Goal: Transaction & Acquisition: Purchase product/service

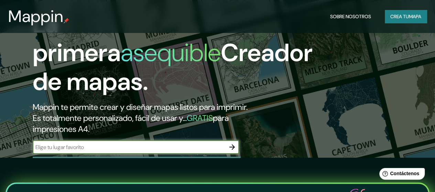
scroll to position [69, 0]
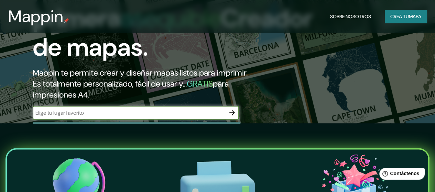
click at [120, 117] on input "text" at bounding box center [129, 113] width 192 height 8
type input "rancho mx"
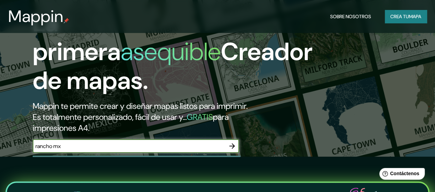
scroll to position [34, 0]
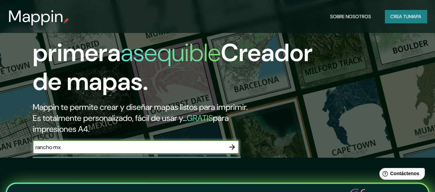
click at [232, 150] on icon "button" at bounding box center [231, 146] width 5 height 5
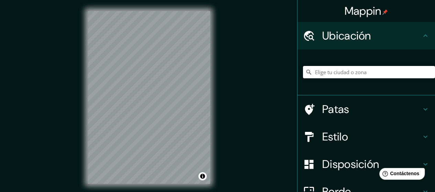
click at [325, 70] on input "Elige tu ciudad o zona" at bounding box center [369, 72] width 132 height 12
type input "b"
click at [332, 73] on input "Cajicá, [GEOGRAPHIC_DATA], [GEOGRAPHIC_DATA]" at bounding box center [369, 72] width 132 height 12
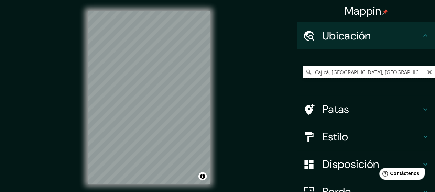
click at [332, 73] on input "Cajicá, [GEOGRAPHIC_DATA], [GEOGRAPHIC_DATA]" at bounding box center [369, 72] width 132 height 12
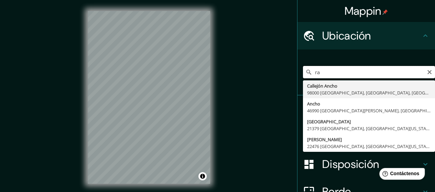
type input "r"
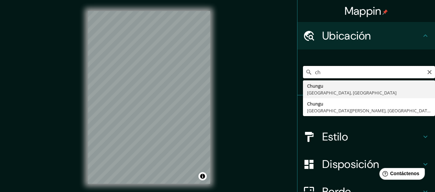
type input "c"
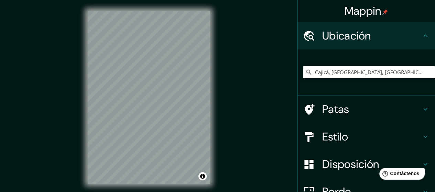
click at [193, 0] on div "© Mapbox © OpenStreetMap Improve this map" at bounding box center [149, 97] width 144 height 195
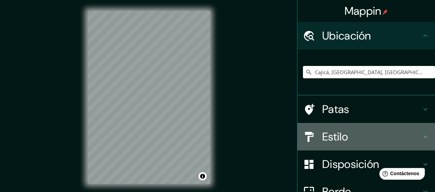
click at [332, 133] on font "Estilo" at bounding box center [335, 137] width 26 height 14
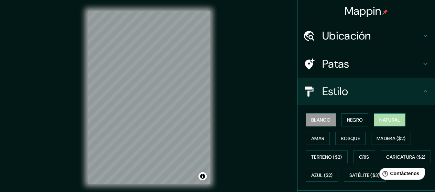
click at [379, 122] on font "Natural" at bounding box center [389, 120] width 21 height 6
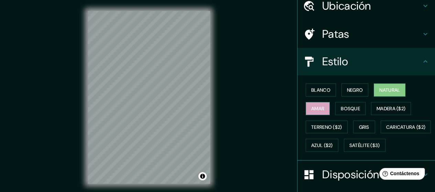
scroll to position [31, 0]
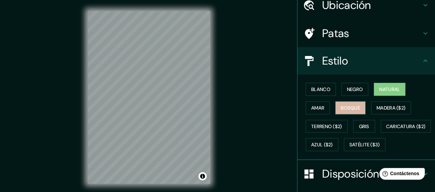
click at [355, 106] on font "Bosque" at bounding box center [350, 108] width 19 height 6
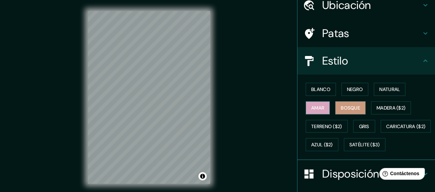
click at [315, 105] on font "Amar" at bounding box center [317, 108] width 13 height 6
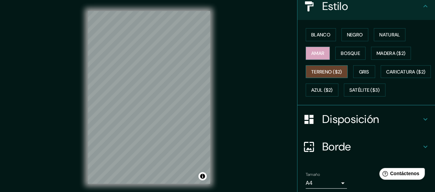
scroll to position [90, 0]
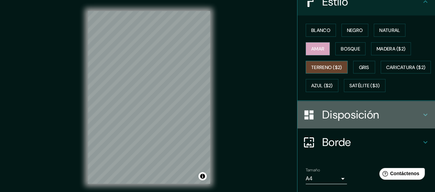
click at [322, 122] on font "Disposición" at bounding box center [350, 115] width 57 height 14
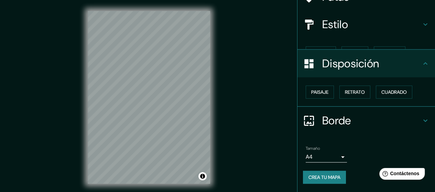
scroll to position [55, 0]
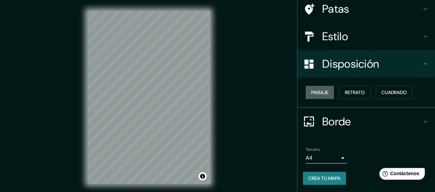
click at [322, 90] on font "Paisaje" at bounding box center [319, 92] width 17 height 6
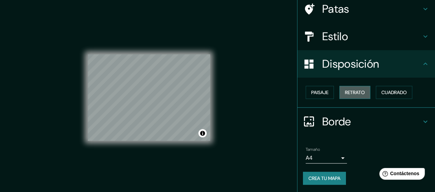
click at [351, 90] on font "Retrato" at bounding box center [355, 92] width 20 height 6
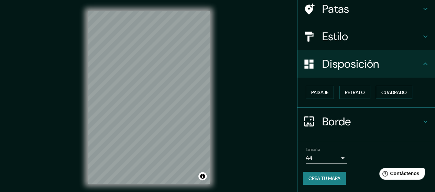
click at [382, 95] on font "Cuadrado" at bounding box center [393, 92] width 25 height 9
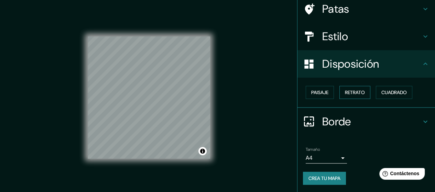
click at [358, 94] on font "Retrato" at bounding box center [355, 92] width 20 height 6
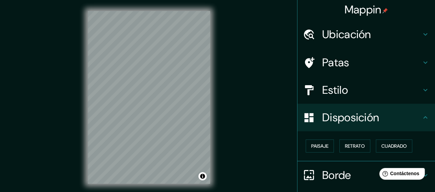
scroll to position [0, 0]
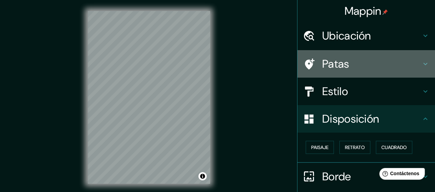
click at [316, 66] on div at bounding box center [312, 64] width 19 height 12
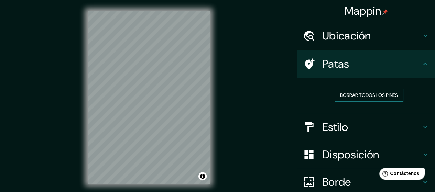
click at [344, 93] on font "Borrar todos los pines" at bounding box center [369, 95] width 58 height 6
click at [310, 62] on div at bounding box center [312, 64] width 19 height 12
click at [348, 95] on font "Borrar todos los pines" at bounding box center [369, 95] width 58 height 6
click at [204, 178] on button "Activar o desactivar atribución" at bounding box center [202, 176] width 8 height 8
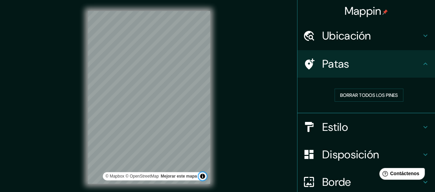
click at [204, 178] on button "Activar o desactivar atribución" at bounding box center [202, 176] width 8 height 8
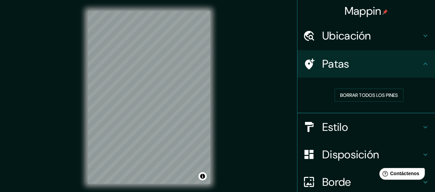
click at [238, 122] on div "Mappin Ubicación Cajicá, [GEOGRAPHIC_DATA], [GEOGRAPHIC_DATA] Patas Borrar todo…" at bounding box center [217, 103] width 435 height 206
click at [349, 38] on font "Ubicación" at bounding box center [346, 36] width 49 height 14
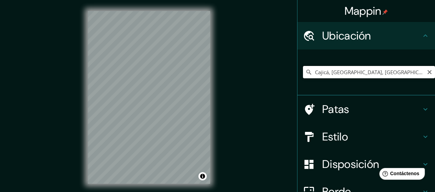
click at [375, 72] on input "Cajicá, [GEOGRAPHIC_DATA], [GEOGRAPHIC_DATA]" at bounding box center [369, 72] width 132 height 12
click at [389, 76] on input "Cajicá, [GEOGRAPHIC_DATA], [GEOGRAPHIC_DATA]" at bounding box center [369, 72] width 132 height 12
click at [265, 108] on div "Mappin Ubicación Cajicá, [GEOGRAPHIC_DATA], [GEOGRAPHIC_DATA] Patas Estilo Disp…" at bounding box center [217, 103] width 435 height 206
click at [324, 72] on input "Cajicá, [GEOGRAPHIC_DATA], [GEOGRAPHIC_DATA]" at bounding box center [369, 72] width 132 height 12
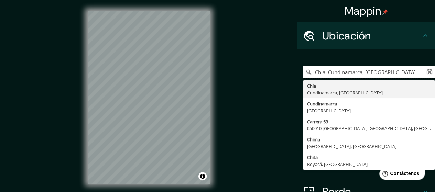
type input "Chía, [GEOGRAPHIC_DATA], [GEOGRAPHIC_DATA]"
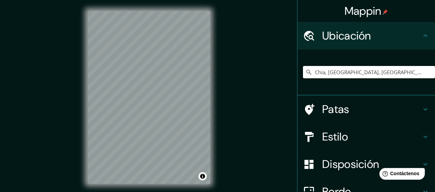
click at [378, 72] on input "Chía, [GEOGRAPHIC_DATA], [GEOGRAPHIC_DATA]" at bounding box center [369, 72] width 132 height 12
drag, startPoint x: 386, startPoint y: 72, endPoint x: 287, endPoint y: 77, distance: 99.1
click at [287, 77] on div "Mappin Ubicación Chía, [GEOGRAPHIC_DATA], [GEOGRAPHIC_DATA] Chía Cundinamarca, …" at bounding box center [217, 103] width 435 height 206
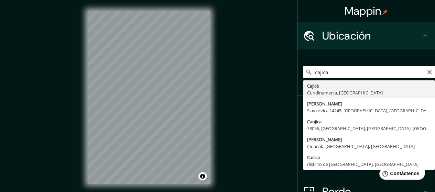
type input "Cajicá, [GEOGRAPHIC_DATA], [GEOGRAPHIC_DATA]"
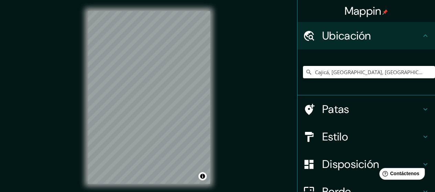
scroll to position [71, 0]
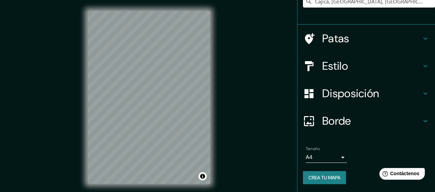
drag, startPoint x: 325, startPoint y: 175, endPoint x: 400, endPoint y: 68, distance: 130.5
click at [400, 68] on ul "Ubicación Cajicá, [GEOGRAPHIC_DATA], [GEOGRAPHIC_DATA] Patas Estilo Disposición…" at bounding box center [365, 71] width 137 height 241
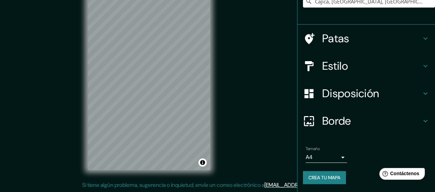
click at [322, 180] on font "Crea tu mapa" at bounding box center [324, 178] width 32 height 6
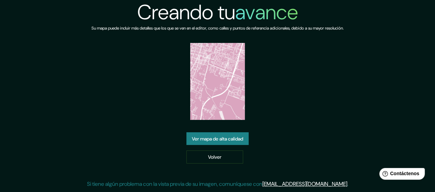
click at [241, 134] on link "Ver mapa de alta calidad" at bounding box center [217, 138] width 62 height 13
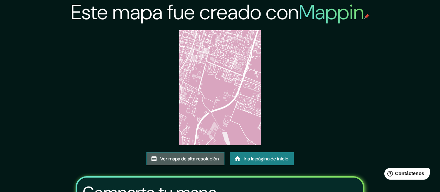
click at [168, 156] on font "Ver mapa de alta resolución" at bounding box center [189, 159] width 59 height 6
